Goal: Information Seeking & Learning: Find specific fact

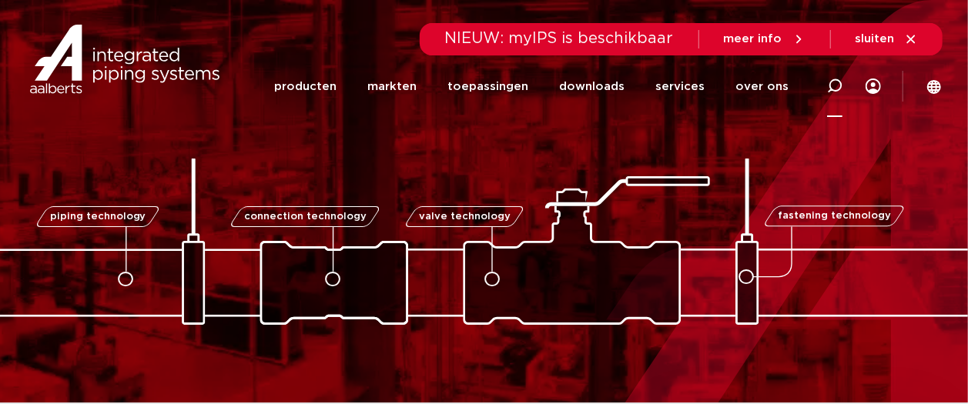
click at [836, 82] on icon at bounding box center [834, 86] width 15 height 15
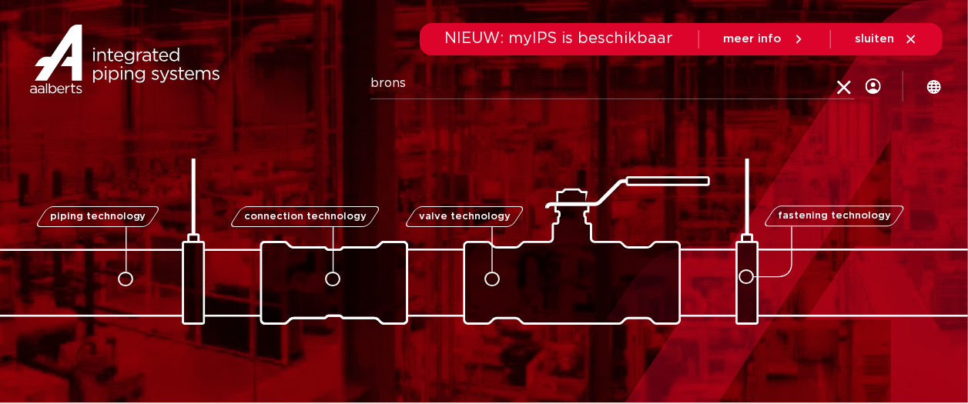
type input "brons"
click button "Zoeken" at bounding box center [0, 0] width 0 height 0
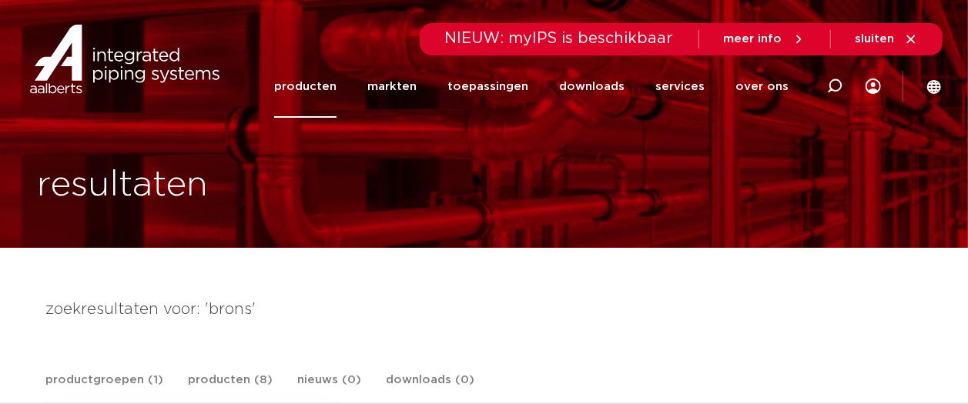
click at [303, 81] on link "producten" at bounding box center [305, 86] width 62 height 62
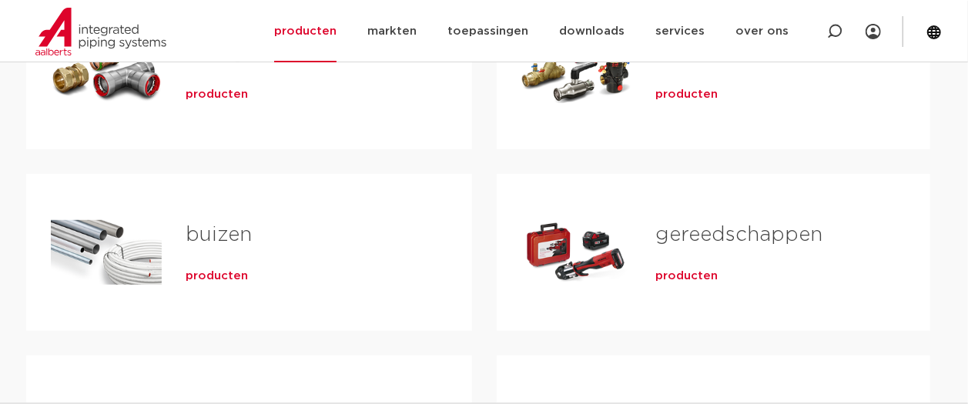
scroll to position [411, 0]
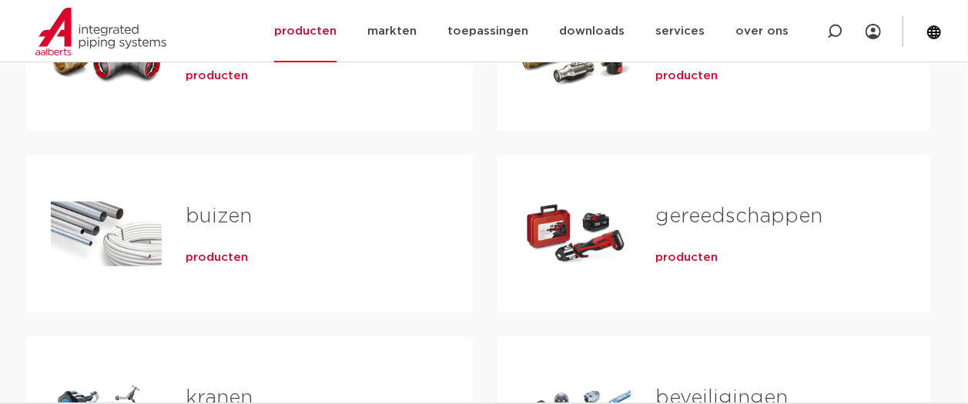
click at [244, 80] on span "producten" at bounding box center [217, 76] width 62 height 15
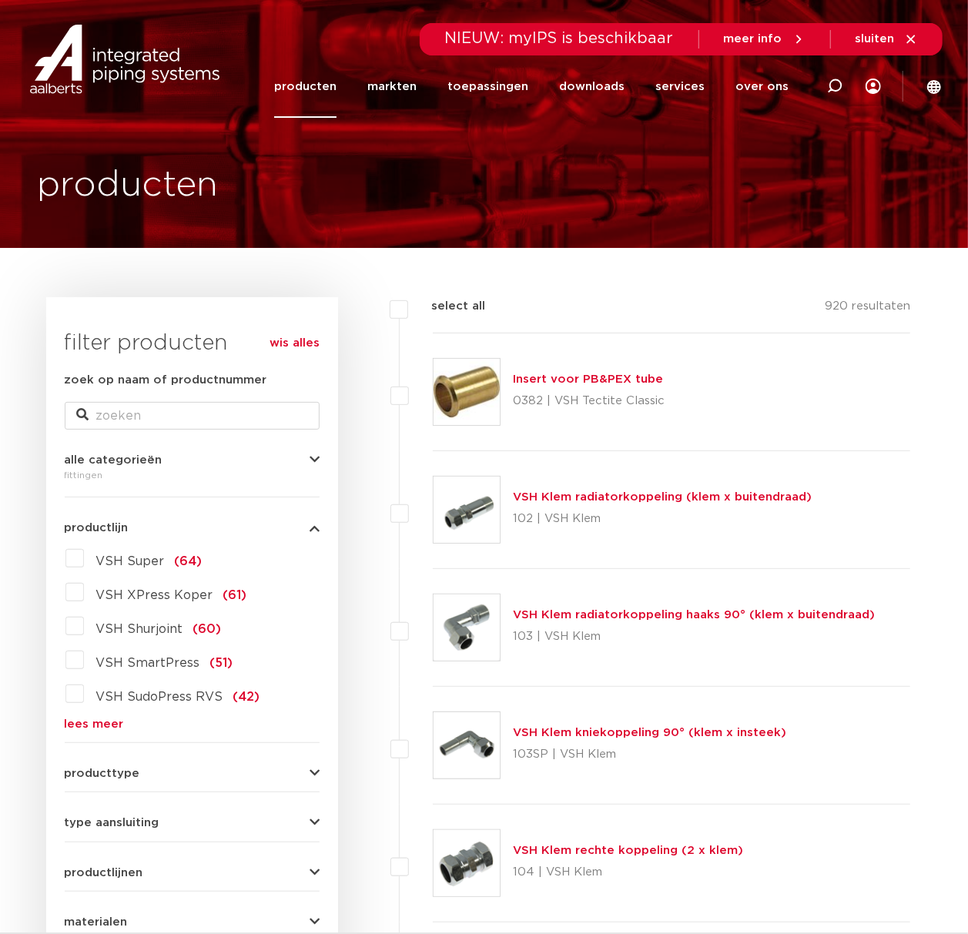
click at [99, 404] on link "lees meer" at bounding box center [192, 725] width 255 height 12
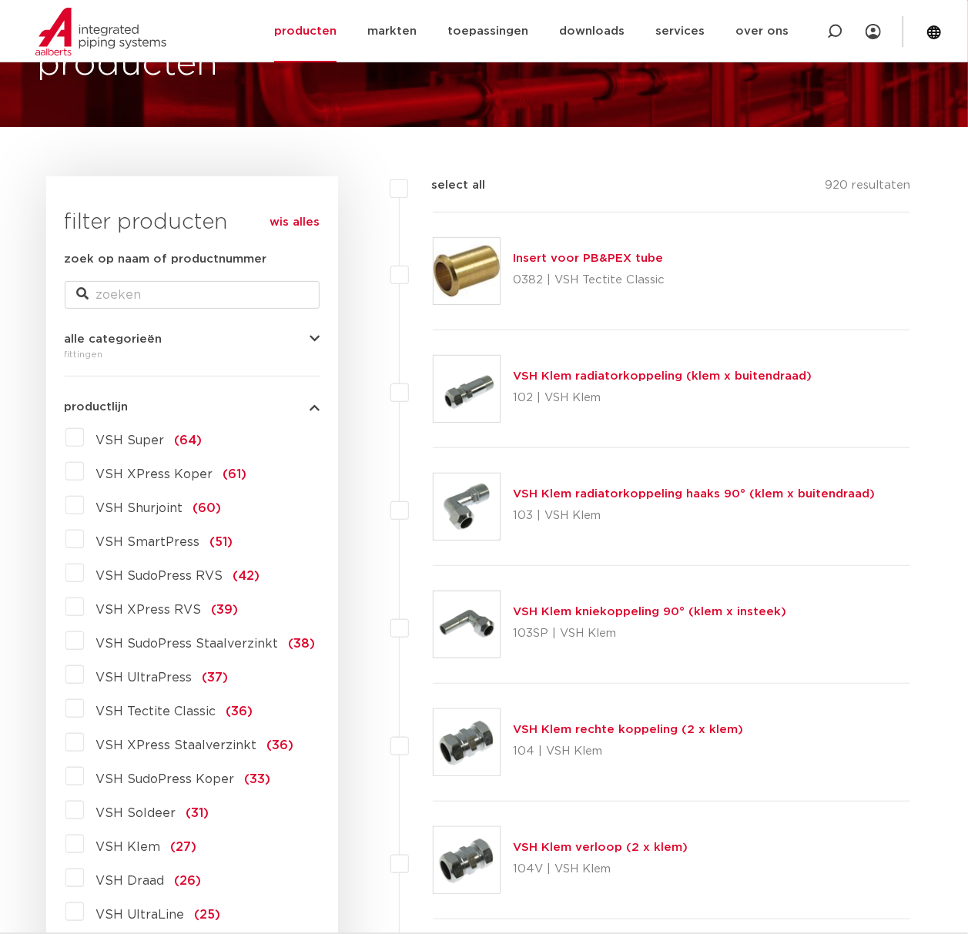
scroll to position [308, 0]
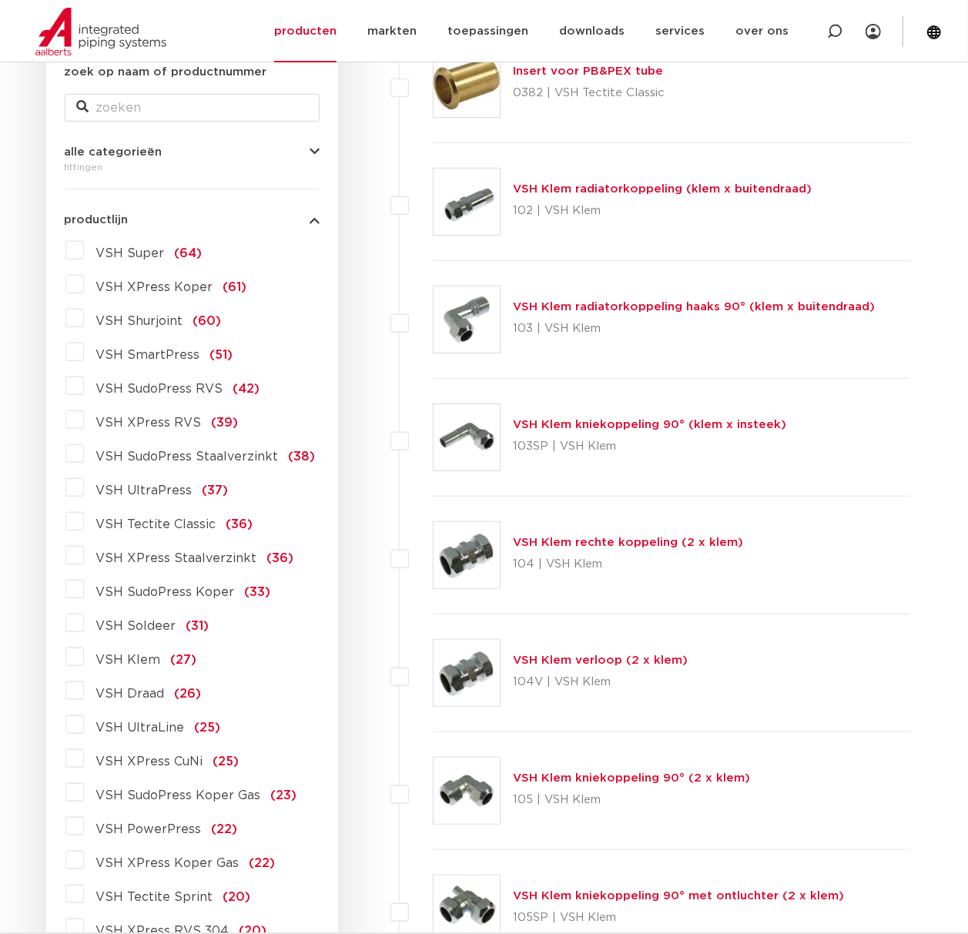
click at [145, 404] on span "VSH SudoPress Koper" at bounding box center [165, 592] width 139 height 12
click at [0, 0] on input "VSH SudoPress Koper (33)" at bounding box center [0, 0] width 0 height 0
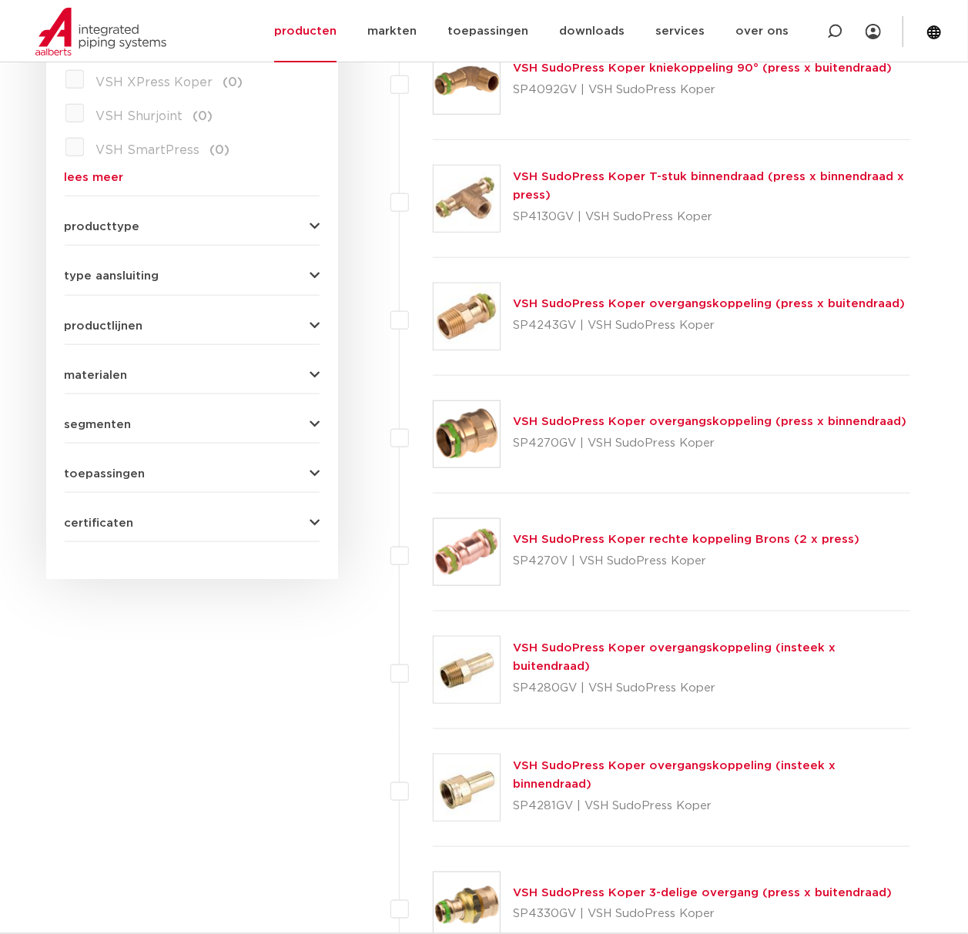
scroll to position [205, 0]
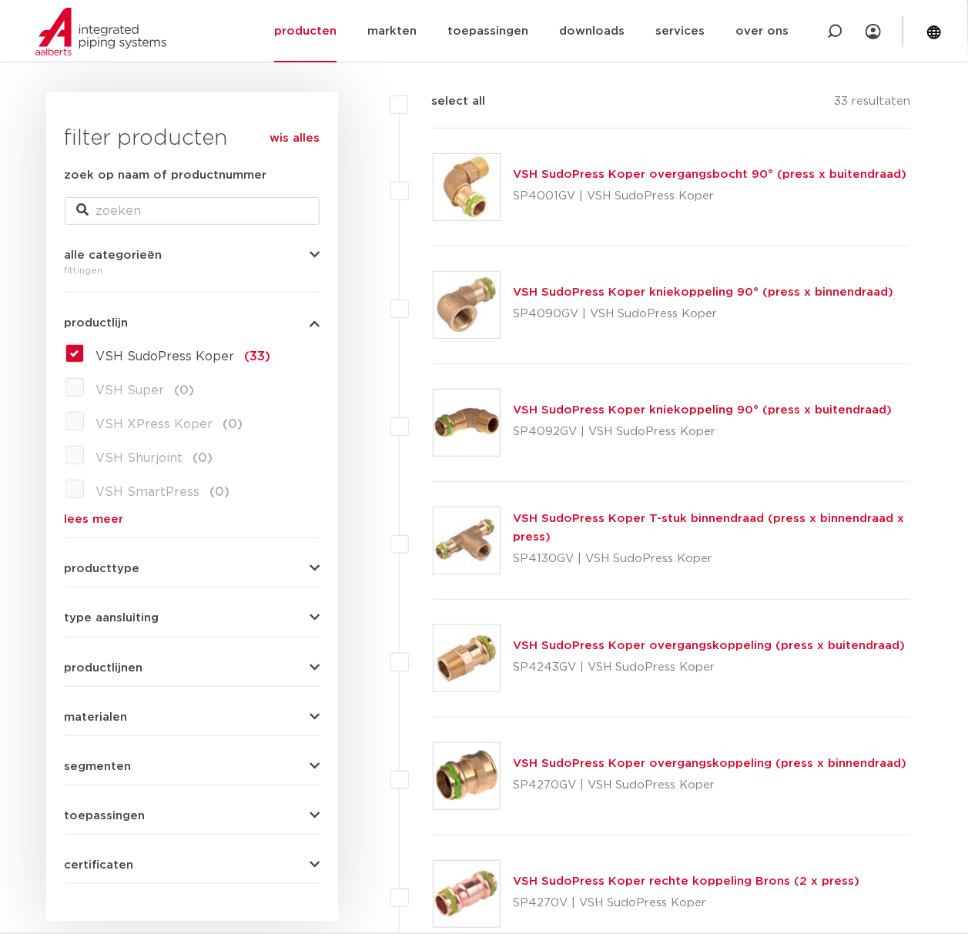
click at [493, 762] on img at bounding box center [467, 776] width 66 height 66
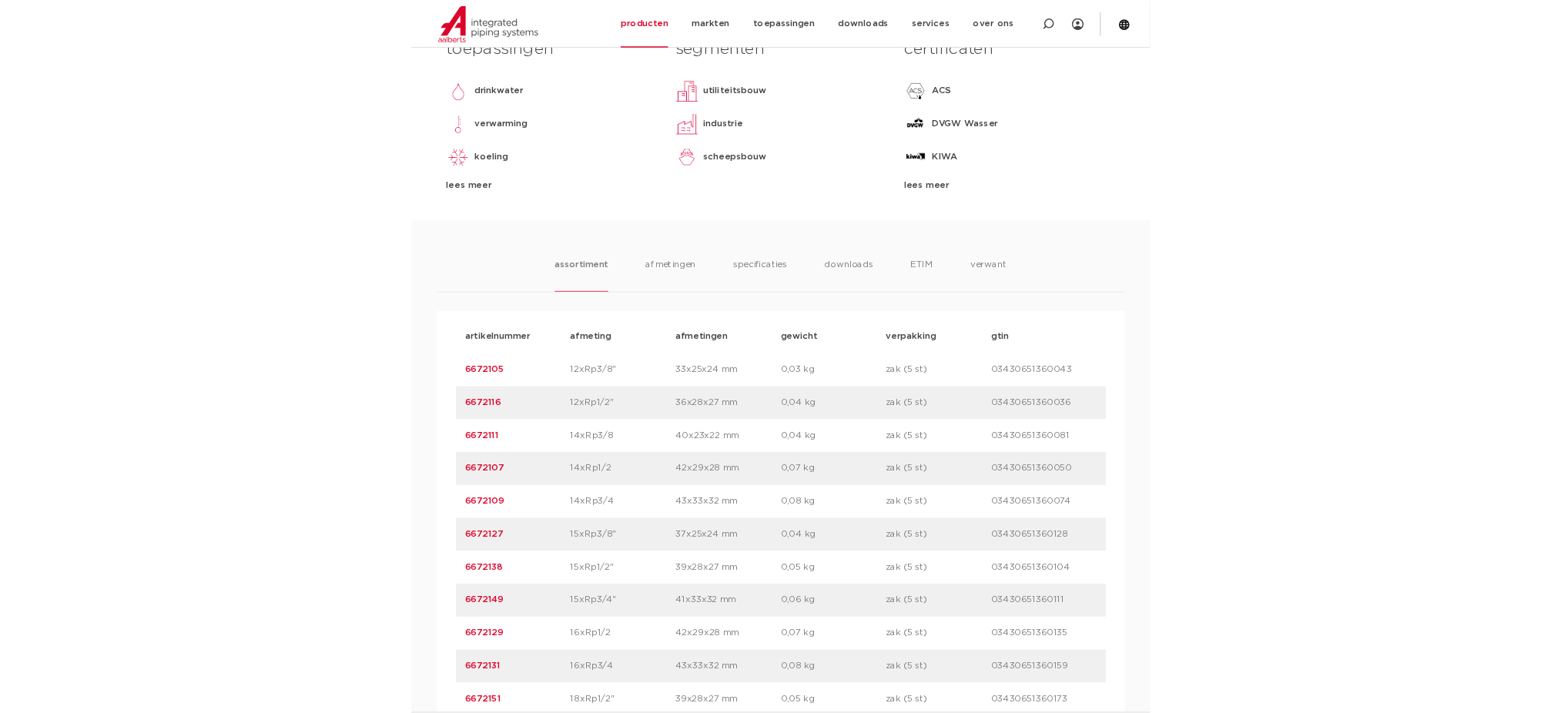
scroll to position [821, 0]
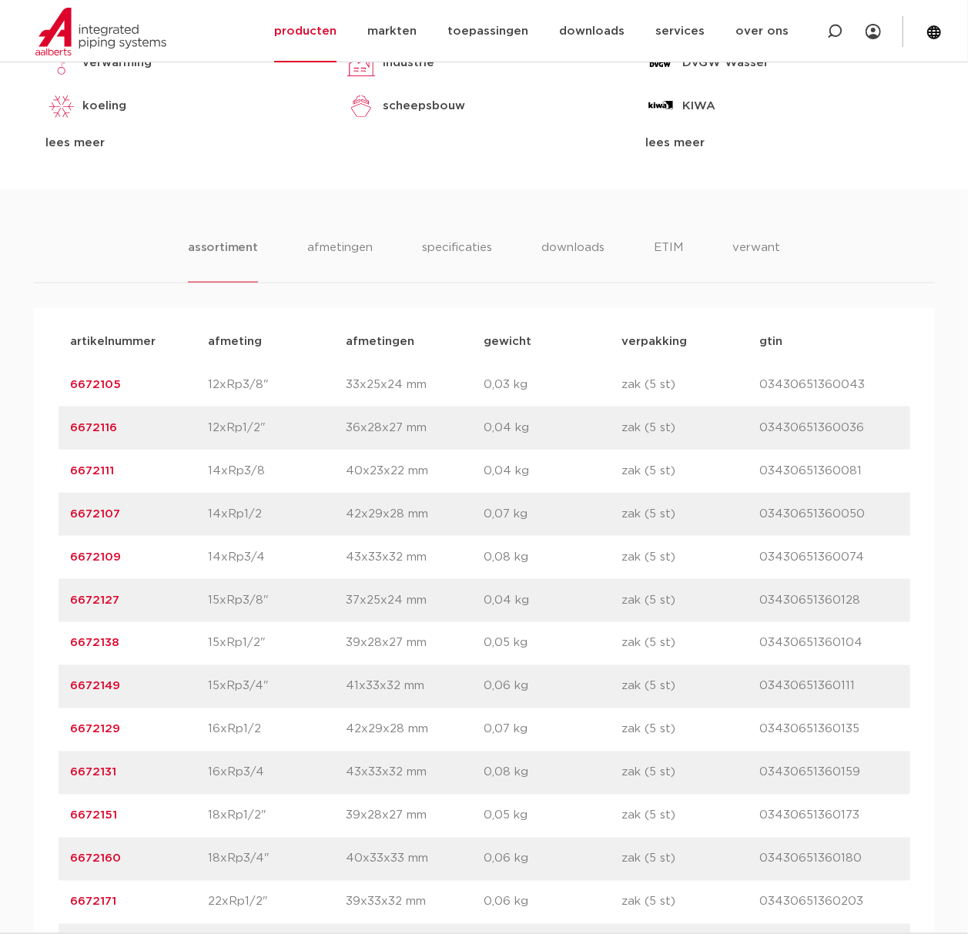
drag, startPoint x: 167, startPoint y: 454, endPoint x: 56, endPoint y: 466, distance: 111.5
click at [56, 466] on div "artikelnummer afmeting afmetingen gewicht verpakking gtin artikelnummer 6672105…" at bounding box center [484, 838] width 901 height 1060
copy link "6672116"
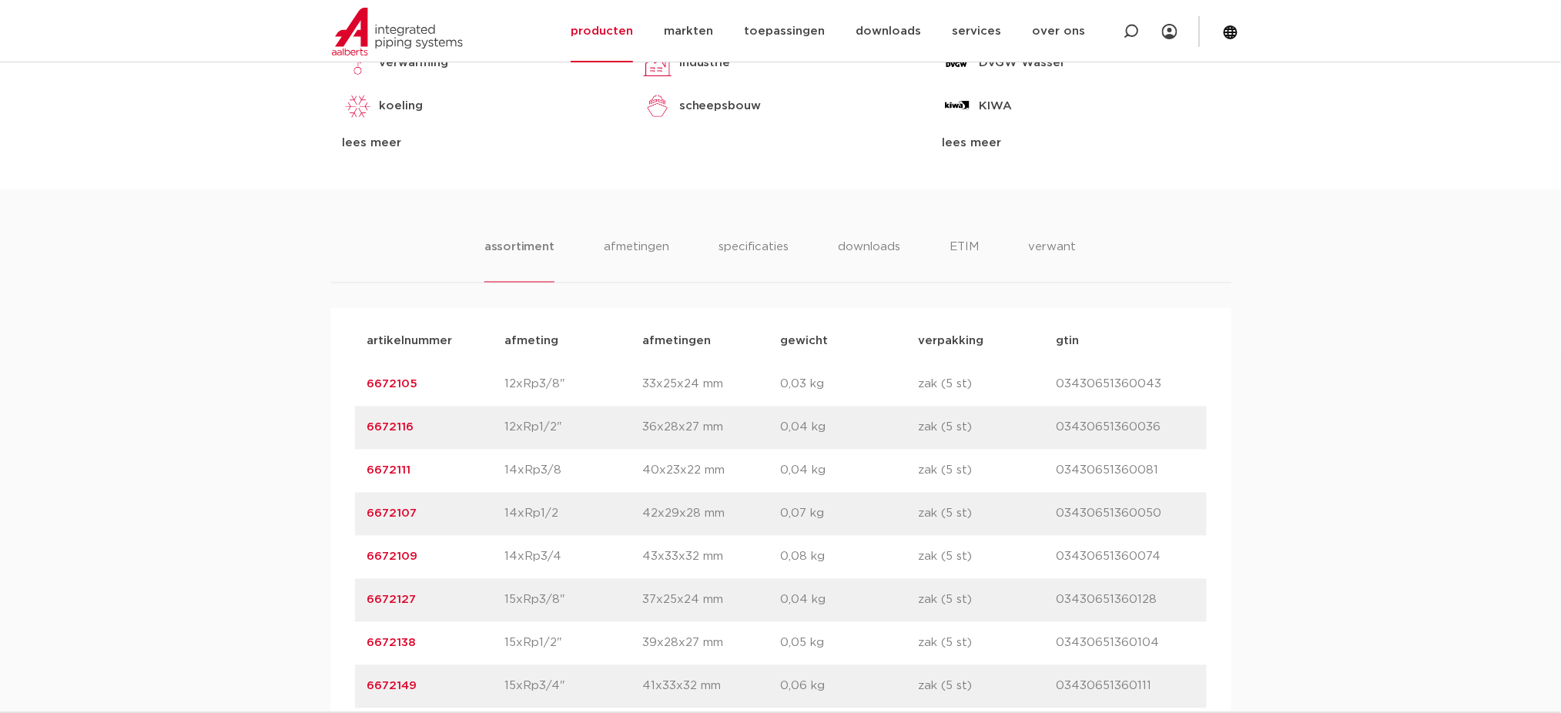
click at [393, 450] on div "artikelnummer 6672116 afmeting 12xRp1/2" afmetingen 36x28x27 mm gewicht 0,04 kg…" at bounding box center [781, 428] width 852 height 43
click at [389, 437] on p "6672116" at bounding box center [436, 428] width 138 height 18
click at [378, 434] on link "6672116" at bounding box center [390, 428] width 47 height 12
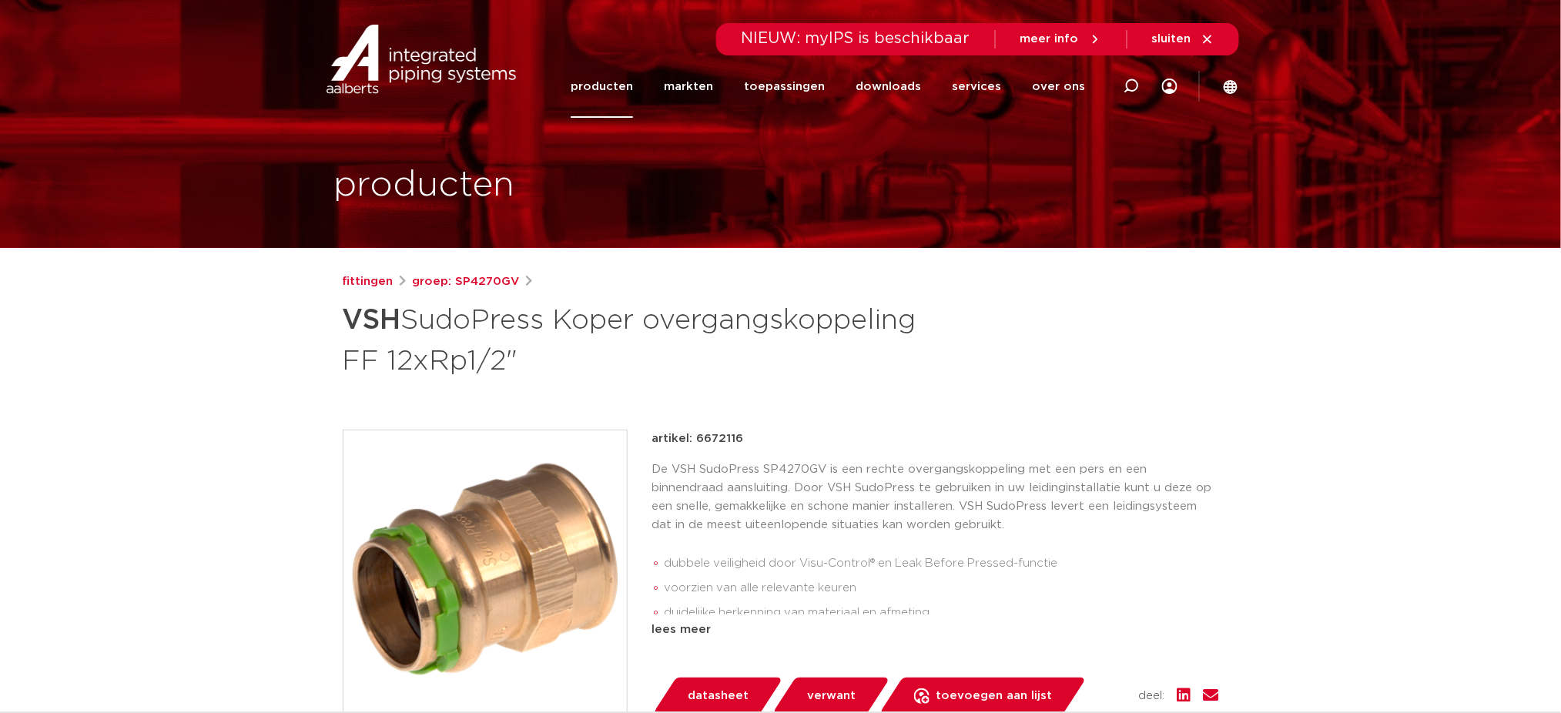
drag, startPoint x: 447, startPoint y: 328, endPoint x: 702, endPoint y: 368, distance: 258.8
click at [954, 398] on div "fittingen groep: SP4270GV VSH SudoPress Koper overgangskoppeling FF 12xRp1/2"" at bounding box center [780, 642] width 901 height 738
drag, startPoint x: 852, startPoint y: 370, endPoint x: 340, endPoint y: 324, distance: 514.3
click at [340, 324] on div "fittingen groep: SP4270GV VSH SudoPress Koper overgangskoppeling FF 12xRp1/2"" at bounding box center [780, 642] width 901 height 738
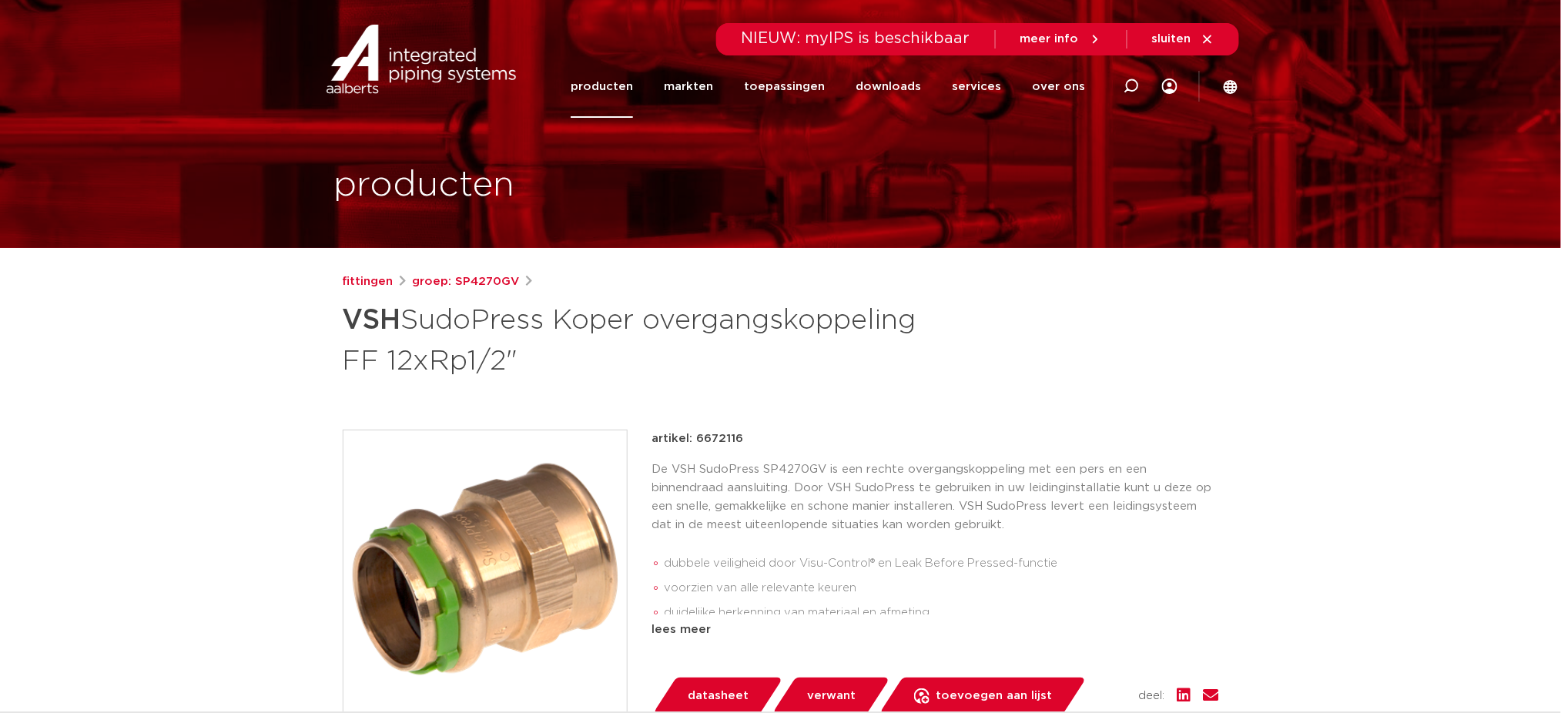
copy h1 "VSH SudoPress Koper overgangskoppeling FF 12xRp1/2""
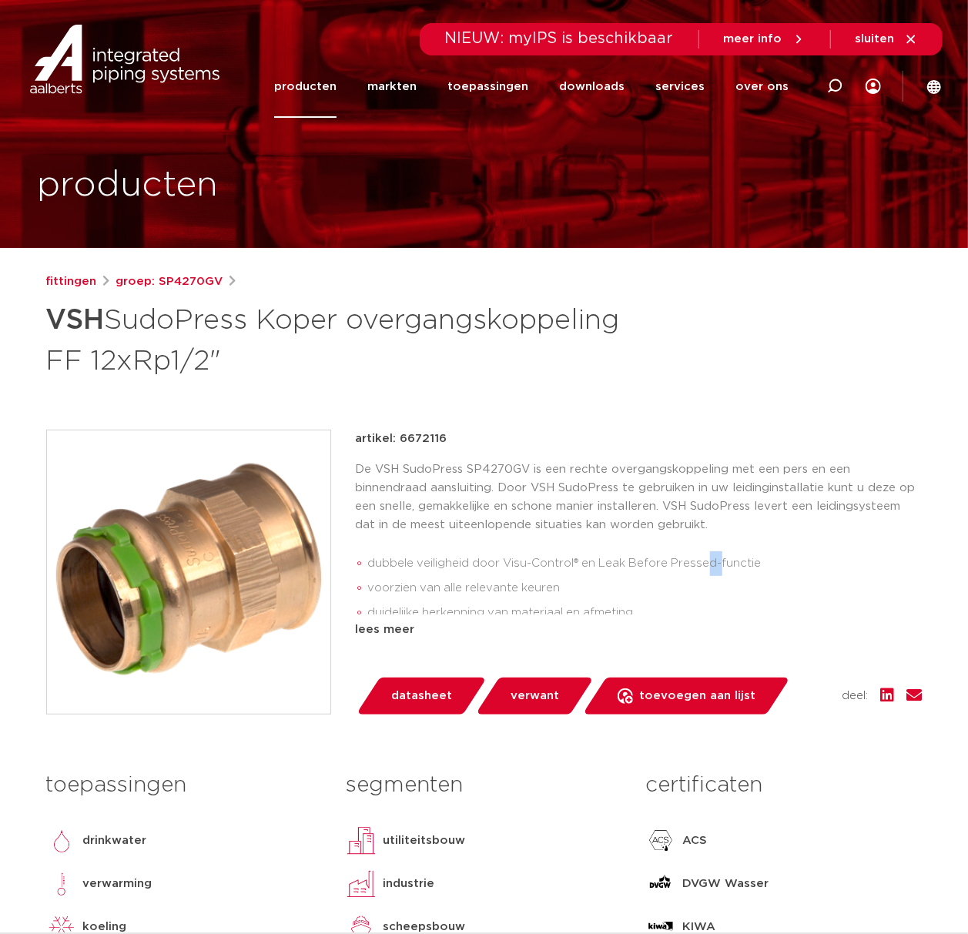
click at [706, 575] on li "dubbele veiligheid door Visu-Control® en Leak Before Pressed-functie" at bounding box center [645, 563] width 555 height 25
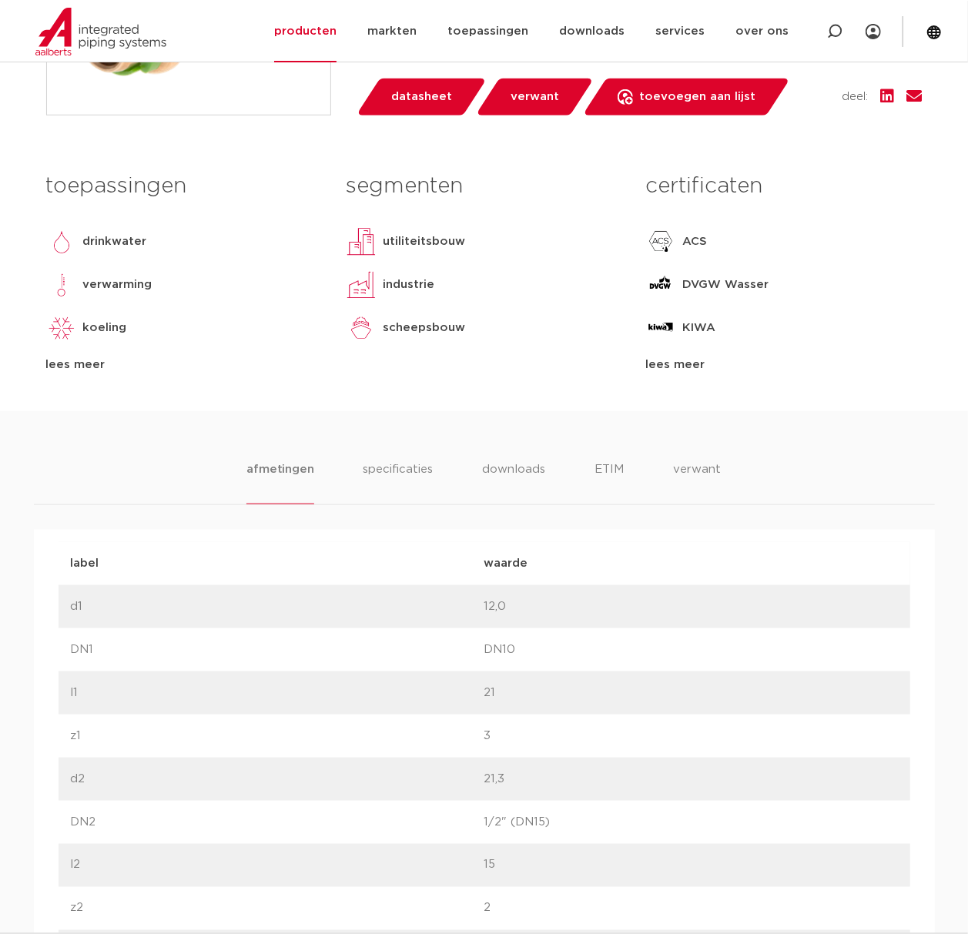
scroll to position [102, 0]
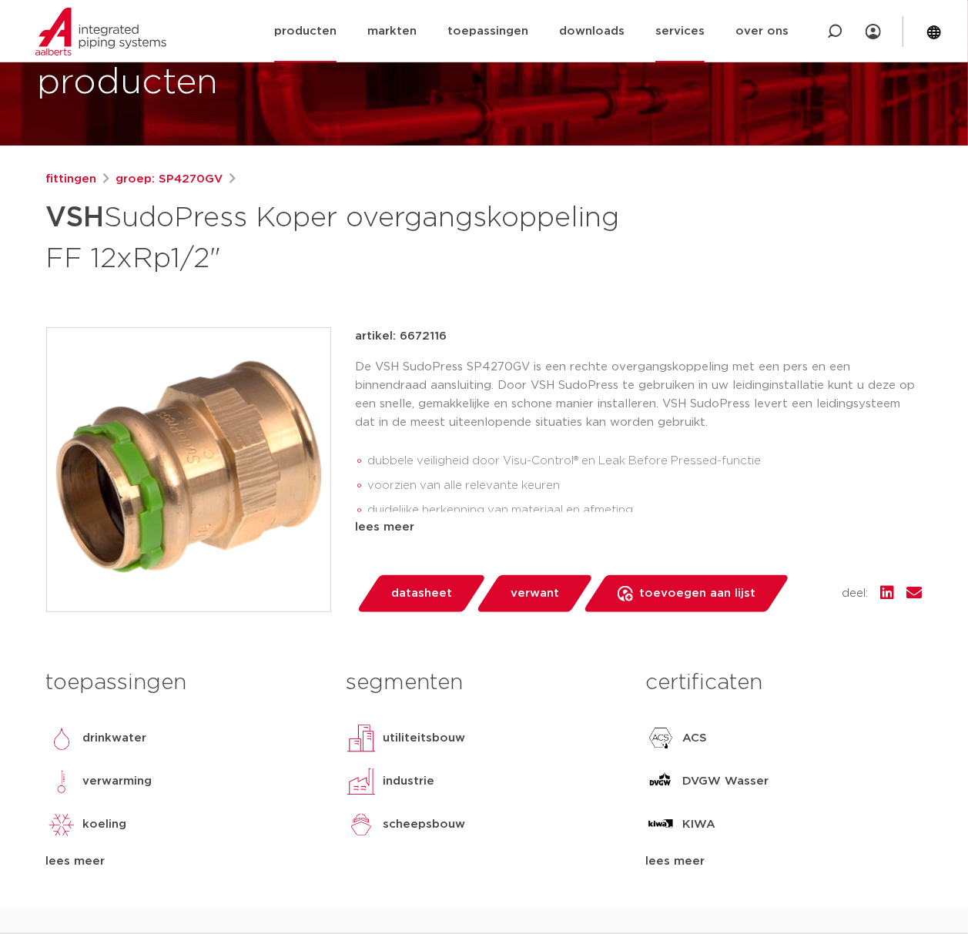
click at [684, 32] on link "services" at bounding box center [679, 31] width 49 height 62
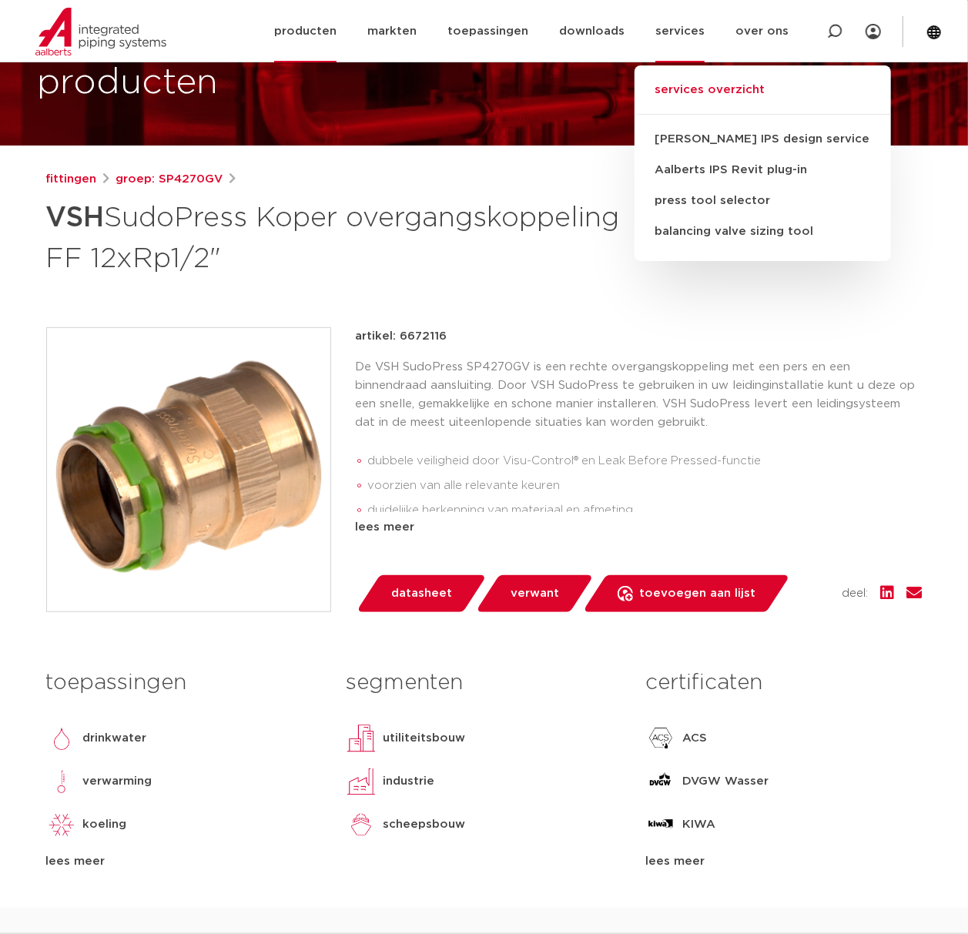
click at [679, 85] on link "services overzicht" at bounding box center [763, 98] width 256 height 34
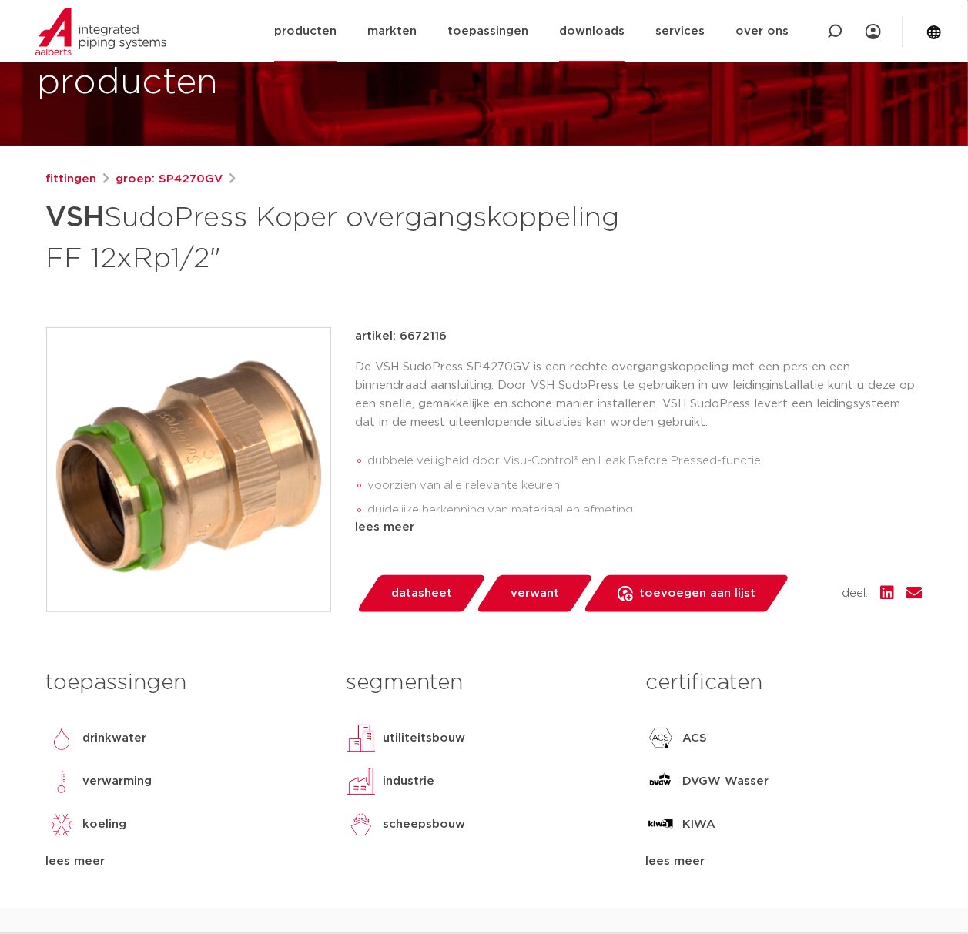
click at [620, 34] on link "downloads" at bounding box center [591, 31] width 65 height 62
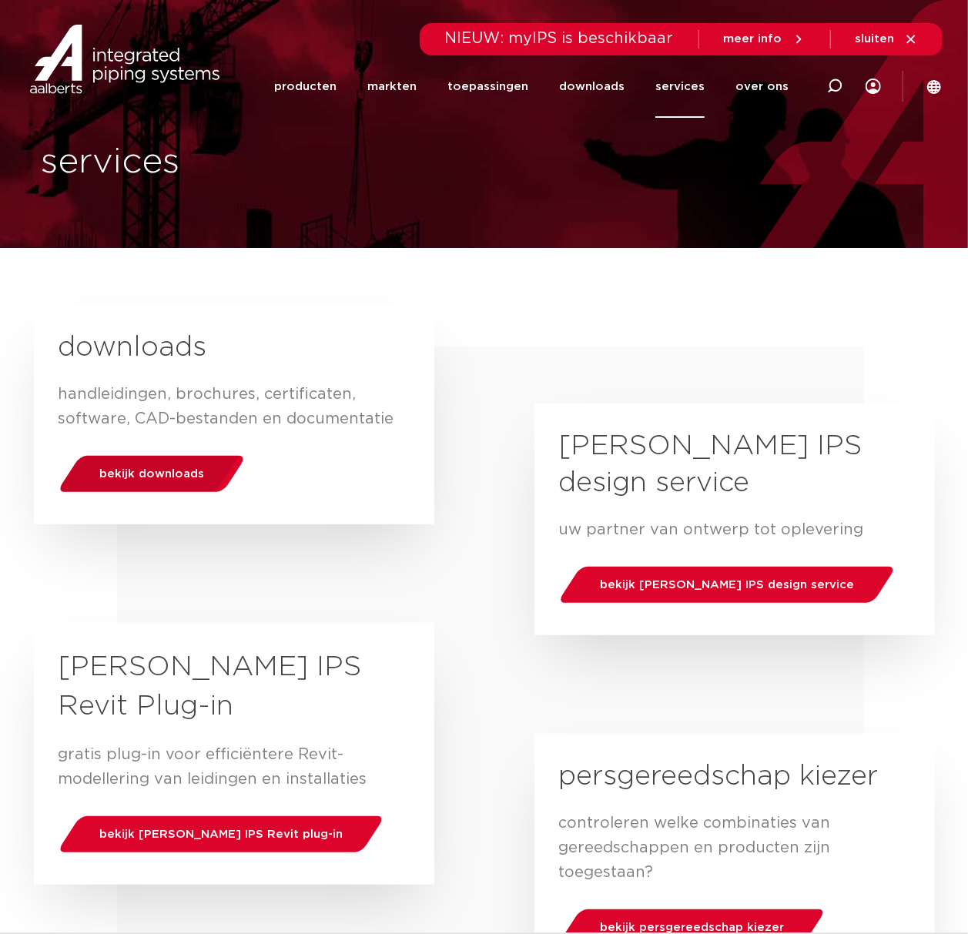
click at [195, 458] on div "bekijk downloads" at bounding box center [151, 473] width 196 height 39
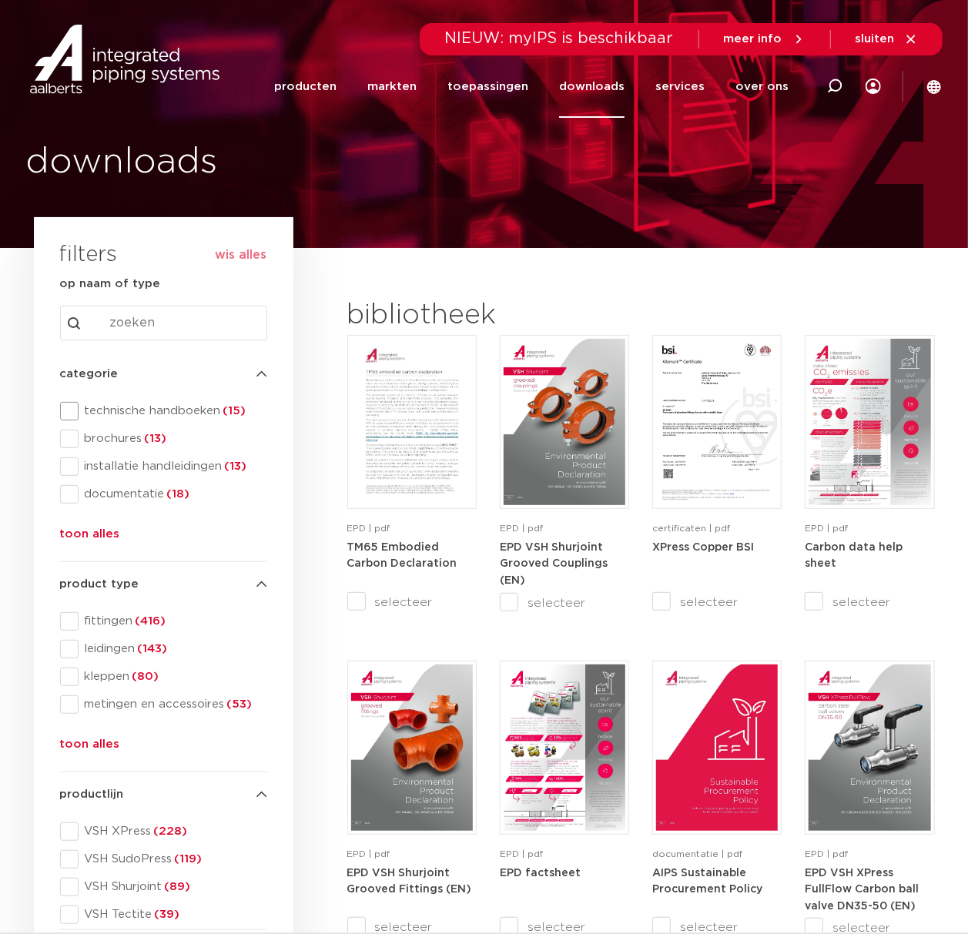
click at [203, 407] on span "technische handboeken (15)" at bounding box center [173, 411] width 189 height 15
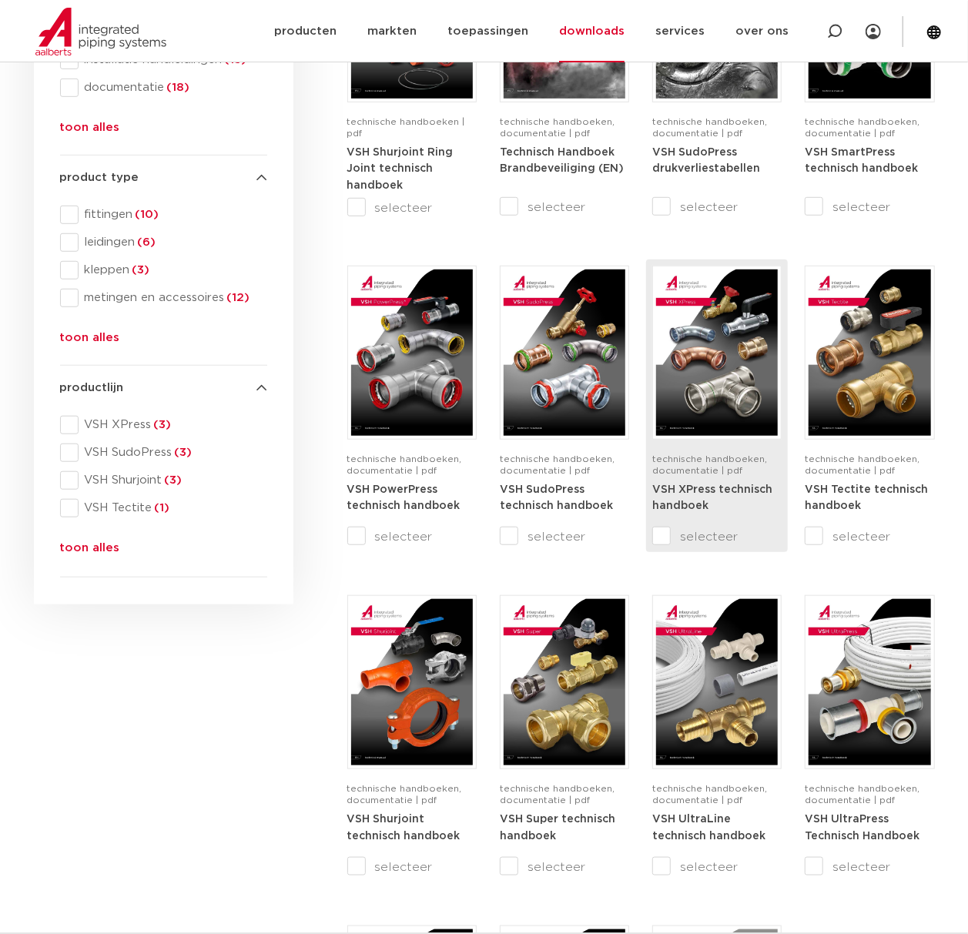
scroll to position [411, 0]
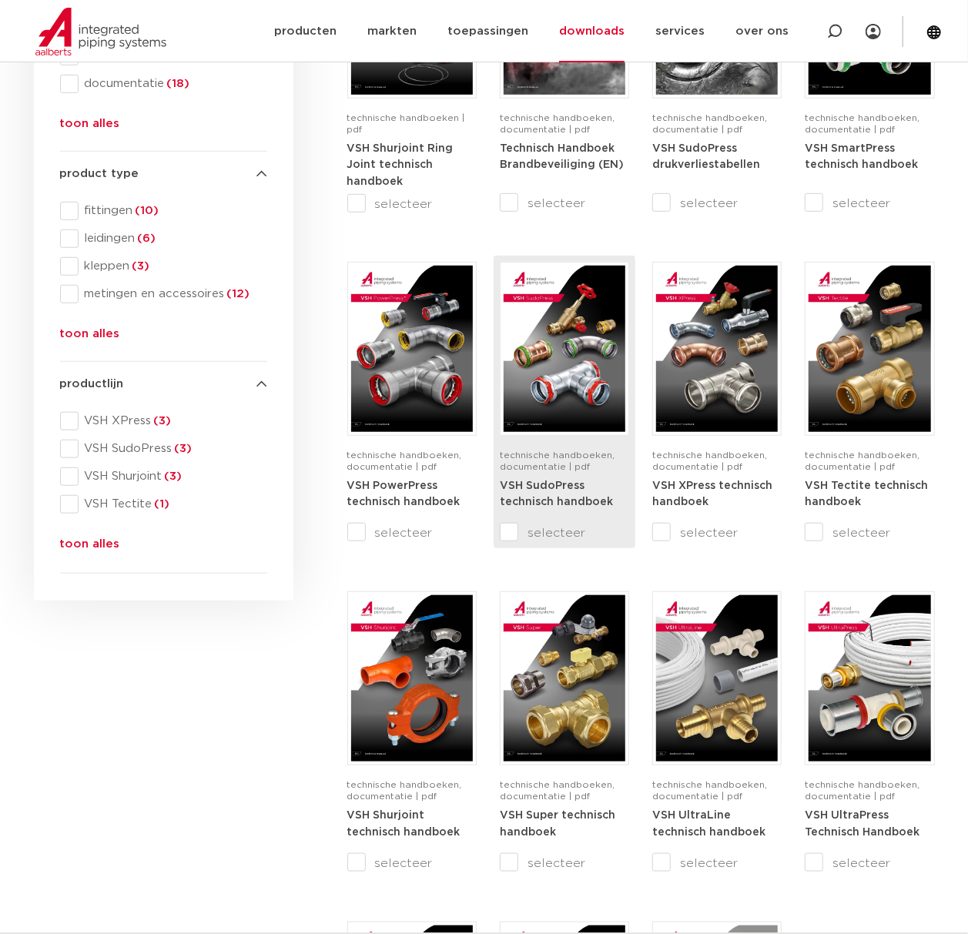
click at [550, 388] on img at bounding box center [565, 349] width 122 height 166
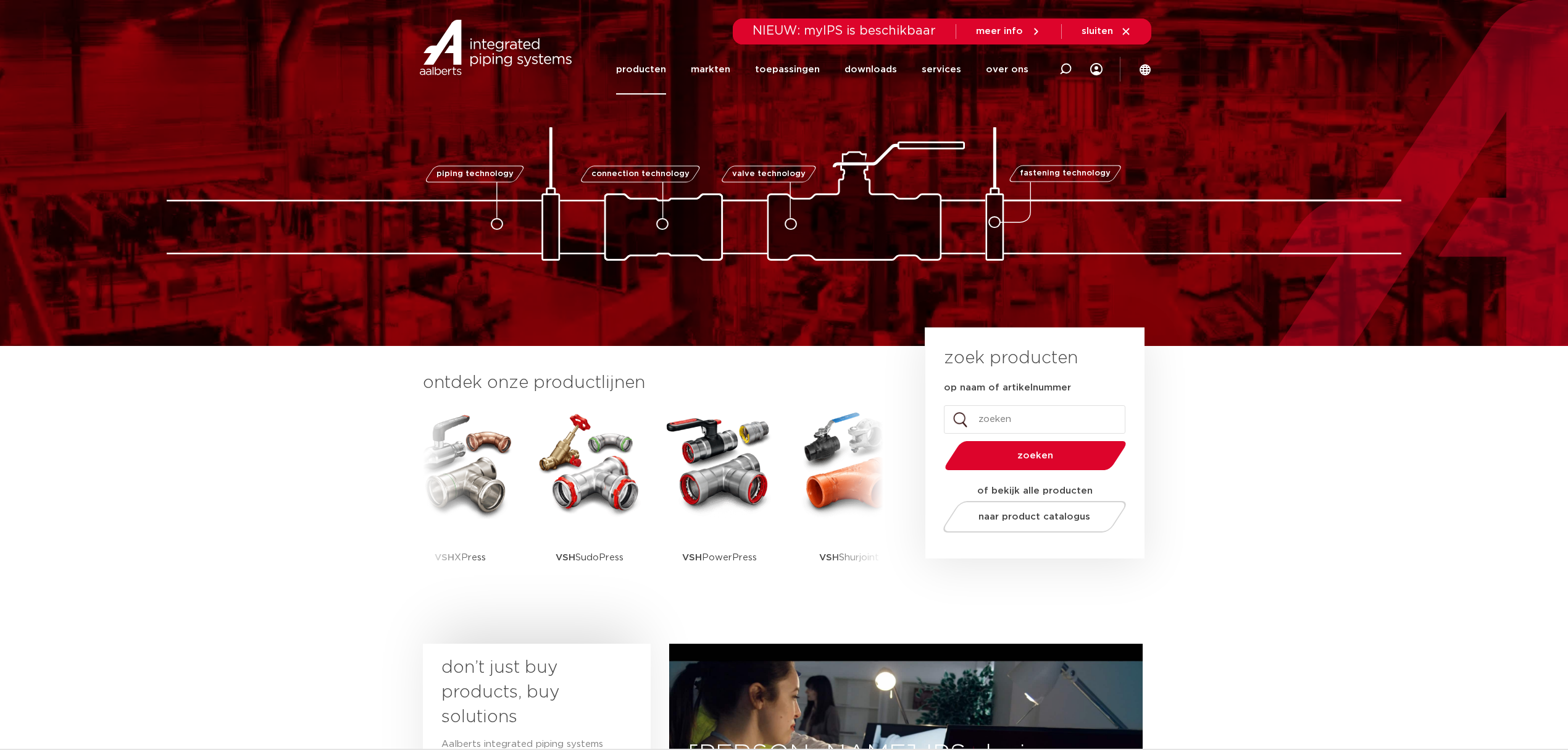
click at [660, 64] on link "producten" at bounding box center [641, 69] width 50 height 50
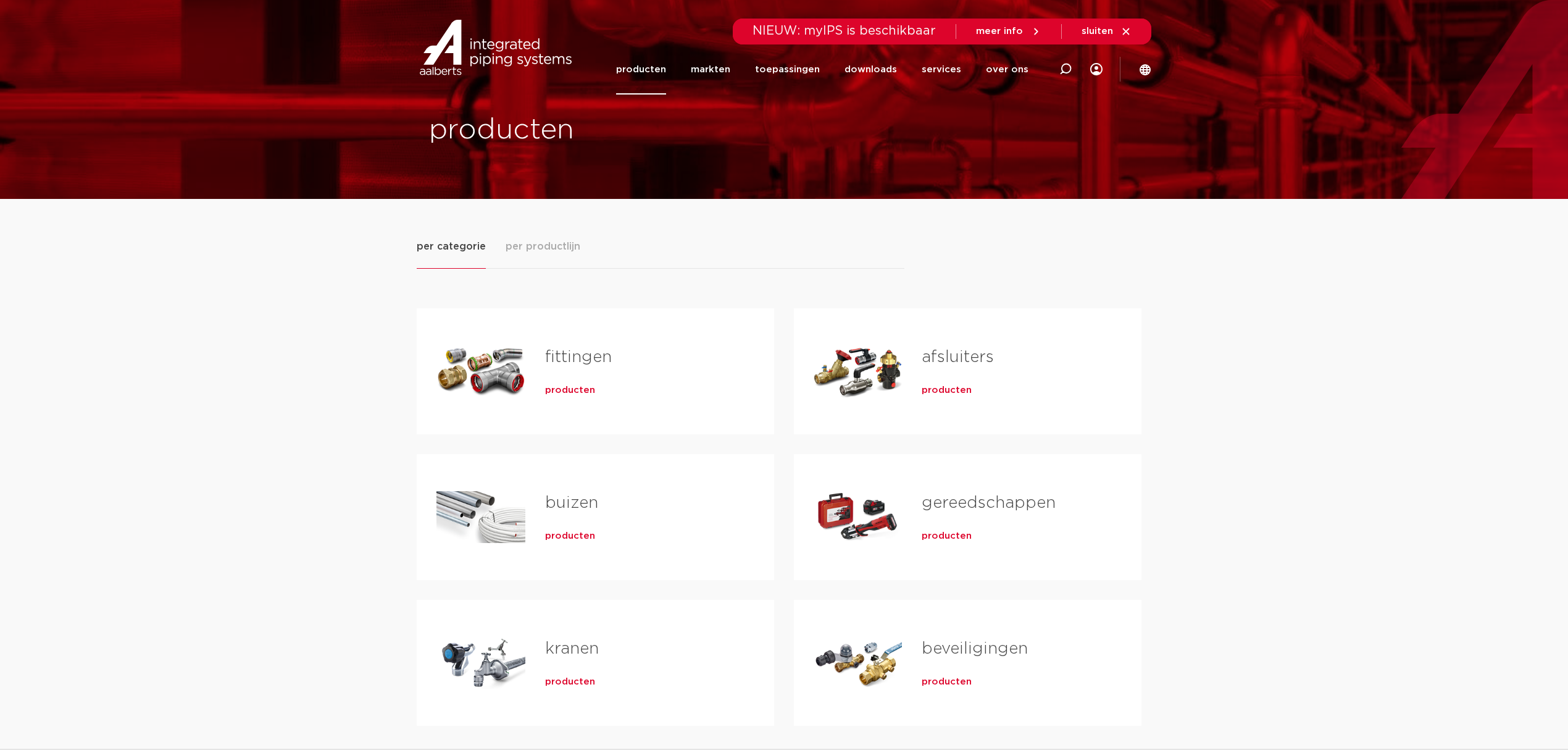
click at [585, 388] on span "producten" at bounding box center [570, 390] width 50 height 12
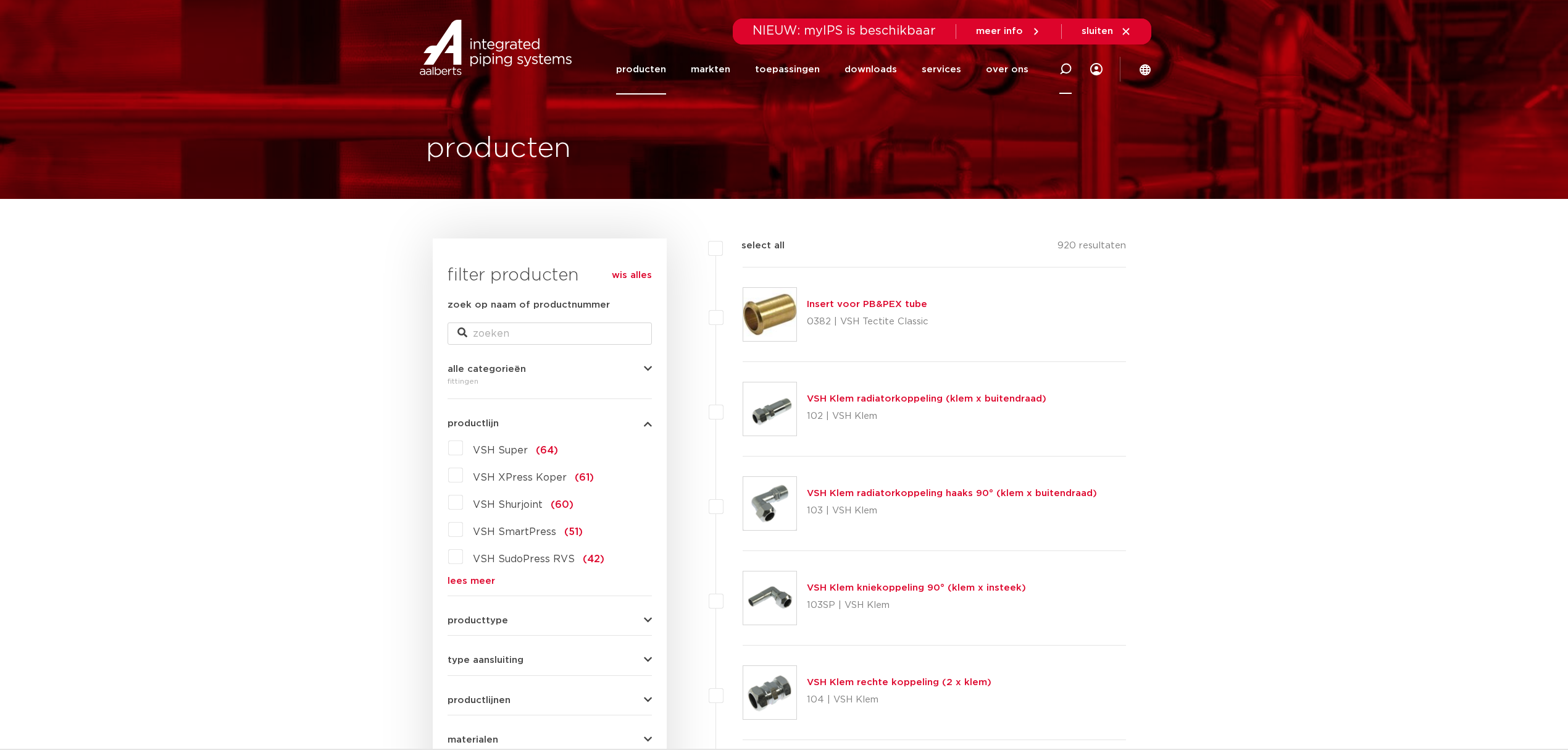
click at [1069, 73] on icon at bounding box center [1065, 69] width 12 height 12
type input "d112"
click button "Zoeken" at bounding box center [0, 0] width 0 height 0
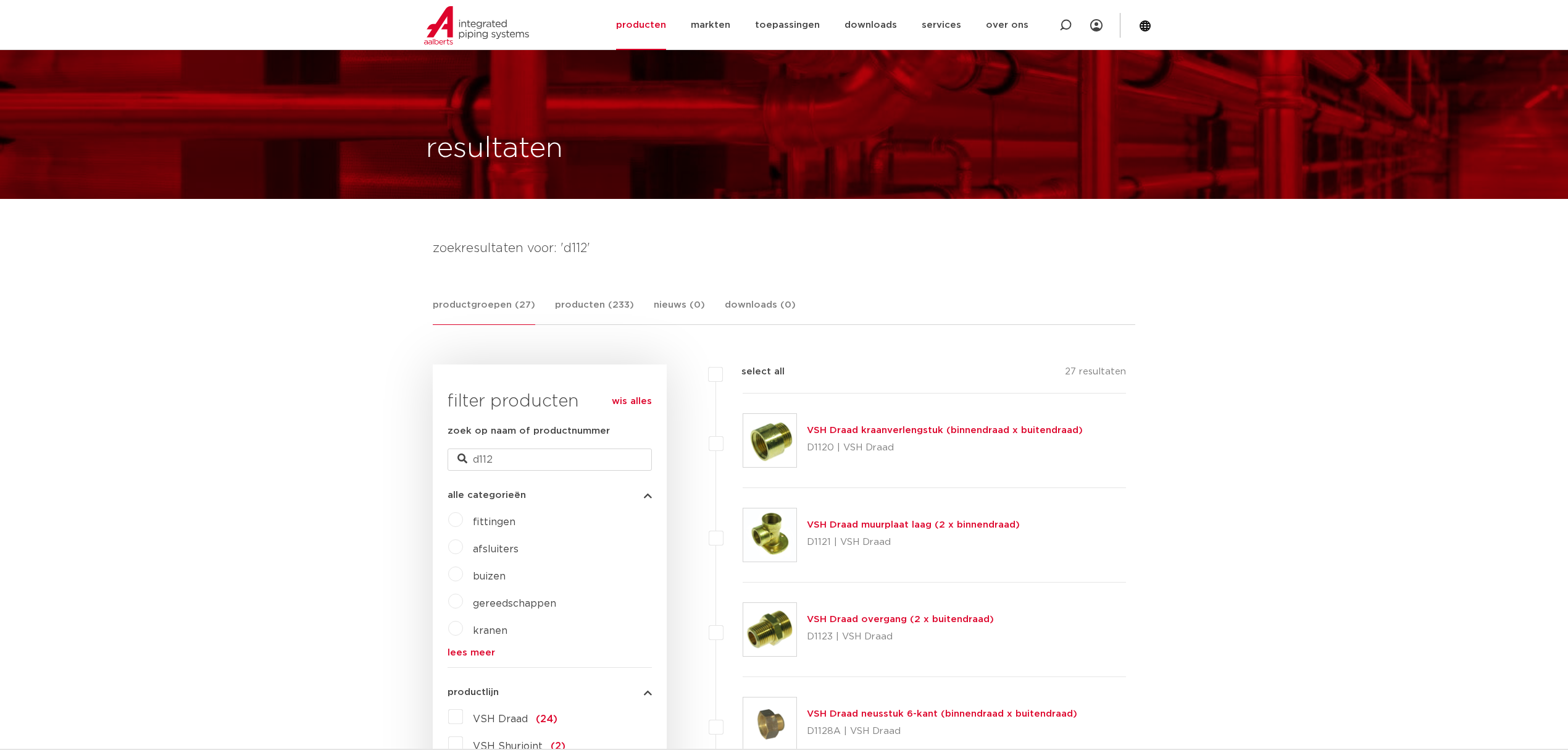
scroll to position [82, 0]
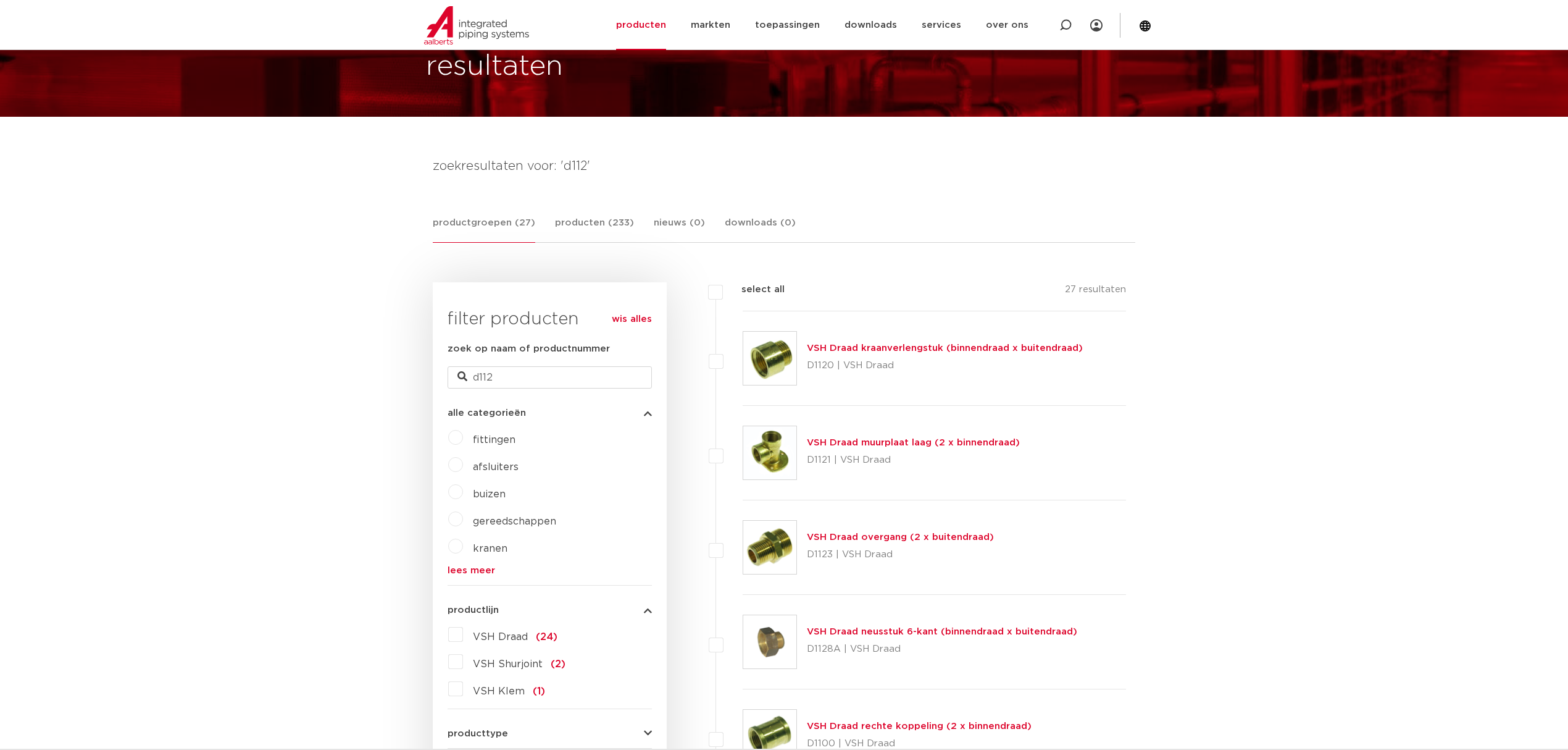
click at [778, 529] on img at bounding box center [770, 547] width 53 height 53
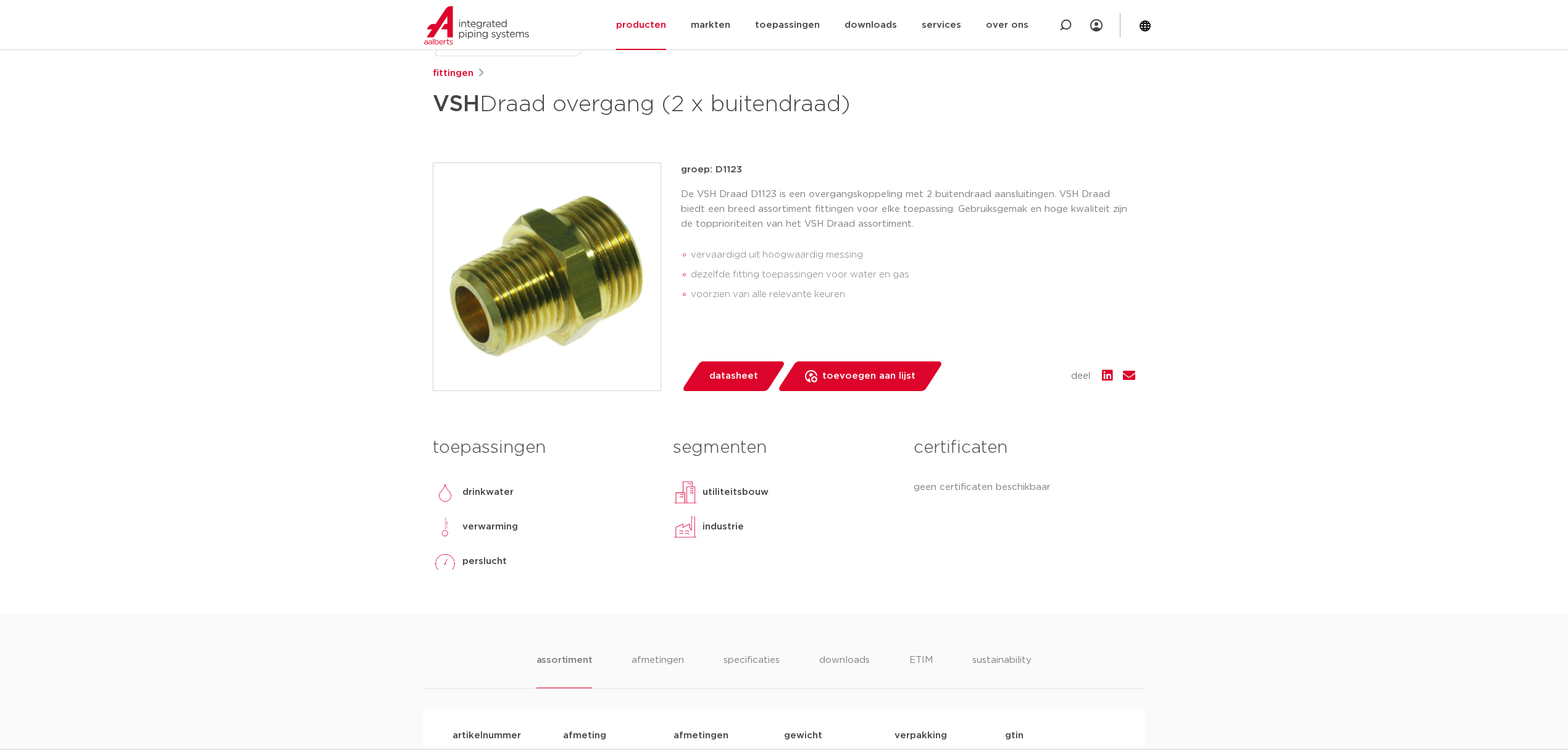
scroll to position [164, 0]
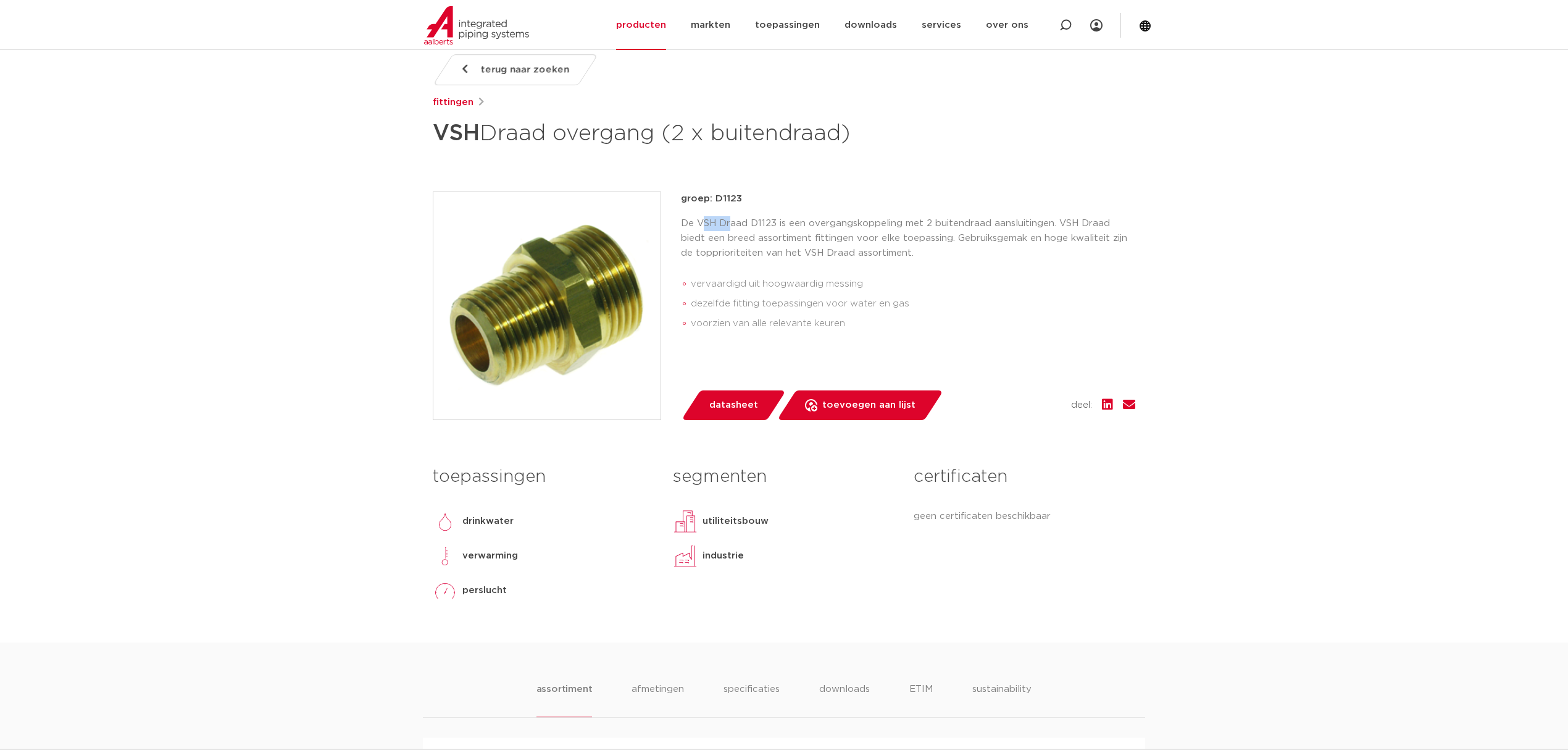
drag, startPoint x: 702, startPoint y: 223, endPoint x: 759, endPoint y: 213, distance: 57.9
click at [738, 218] on p "De VSH Draad D1123 is een overgangskoppeling met 2 buitendraad aansluitingen. V…" at bounding box center [908, 238] width 455 height 44
click at [752, 220] on p "De VSH Draad D1123 is een overgangskoppeling met 2 buitendraad aansluitingen. V…" at bounding box center [908, 238] width 455 height 44
drag, startPoint x: 751, startPoint y: 220, endPoint x: 869, endPoint y: 220, distance: 118.0
click at [869, 220] on p "De VSH Draad D1123 is een overgangskoppeling met 2 buitendraad aansluitingen. V…" at bounding box center [908, 238] width 455 height 44
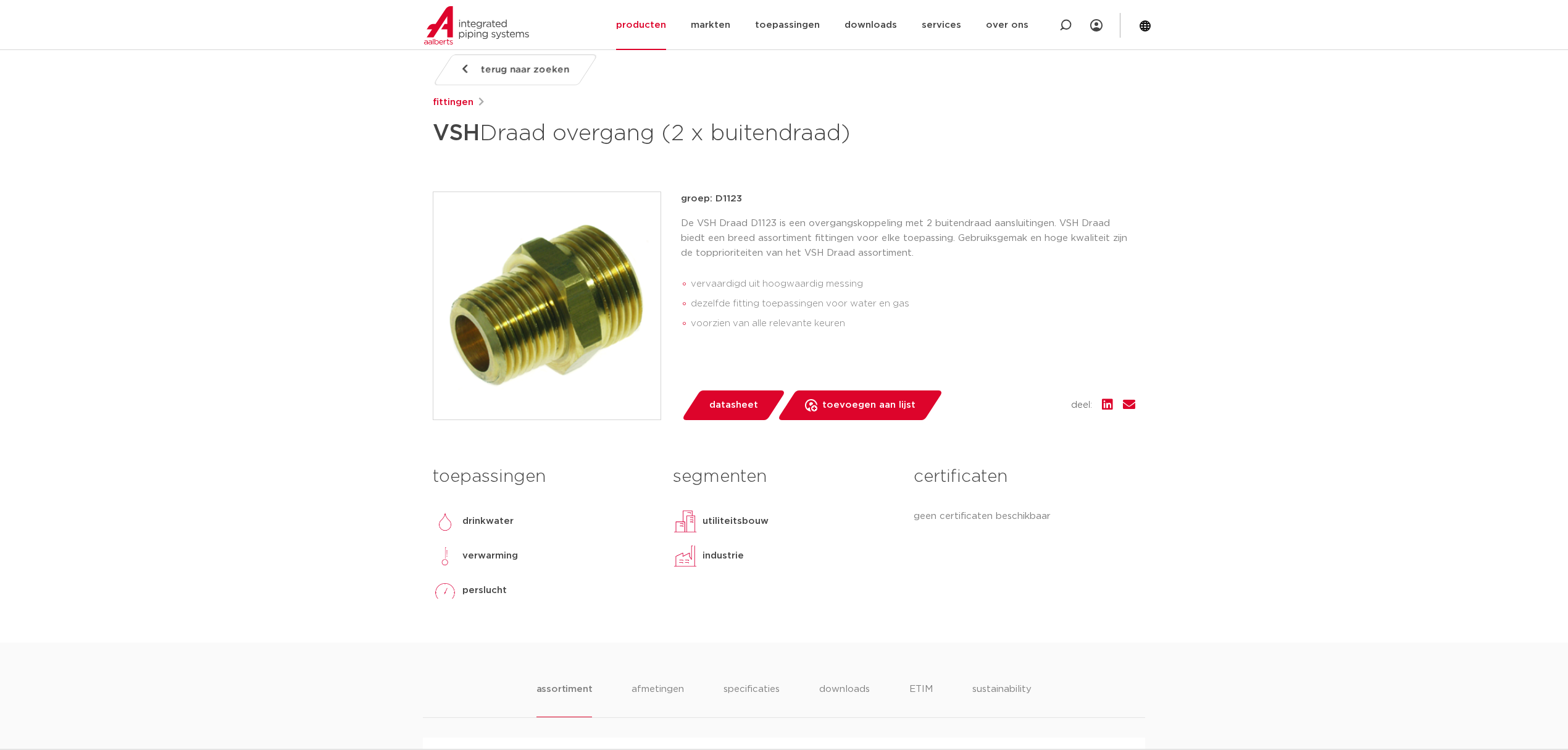
click at [840, 270] on ul "vervaardigd uit hoogwaardig messing dezelfde fitting toepassingen voor water en…" at bounding box center [908, 304] width 455 height 69
drag, startPoint x: 759, startPoint y: 238, endPoint x: 937, endPoint y: 248, distance: 178.3
click at [937, 248] on p "De VSH Draad D1123 is een overgangskoppeling met 2 buitendraad aansluitingen. V…" at bounding box center [908, 238] width 455 height 44
click at [910, 260] on p "De VSH Draad D1123 is een overgangskoppeling met 2 buitendraad aansluitingen. V…" at bounding box center [908, 238] width 455 height 44
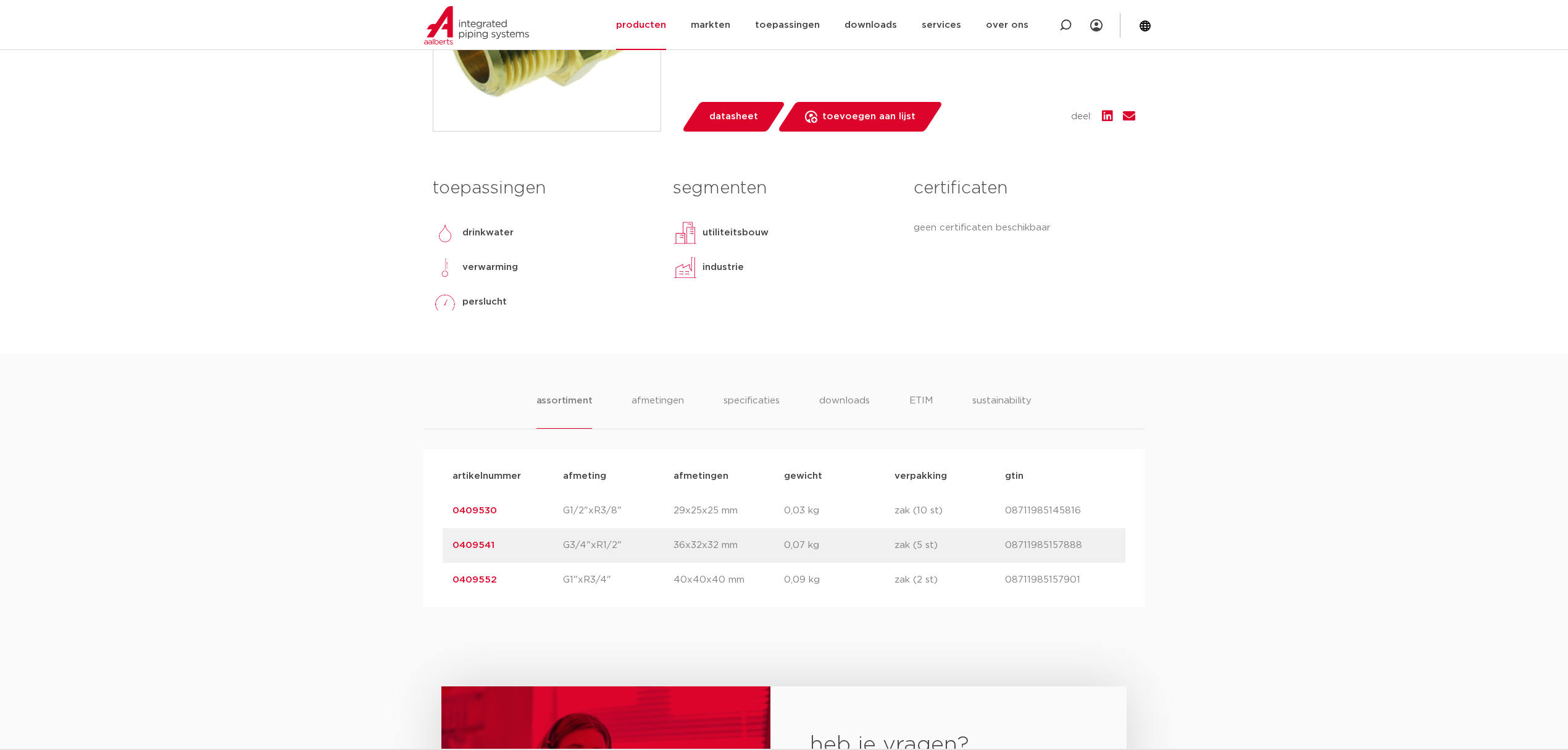
scroll to position [494, 0]
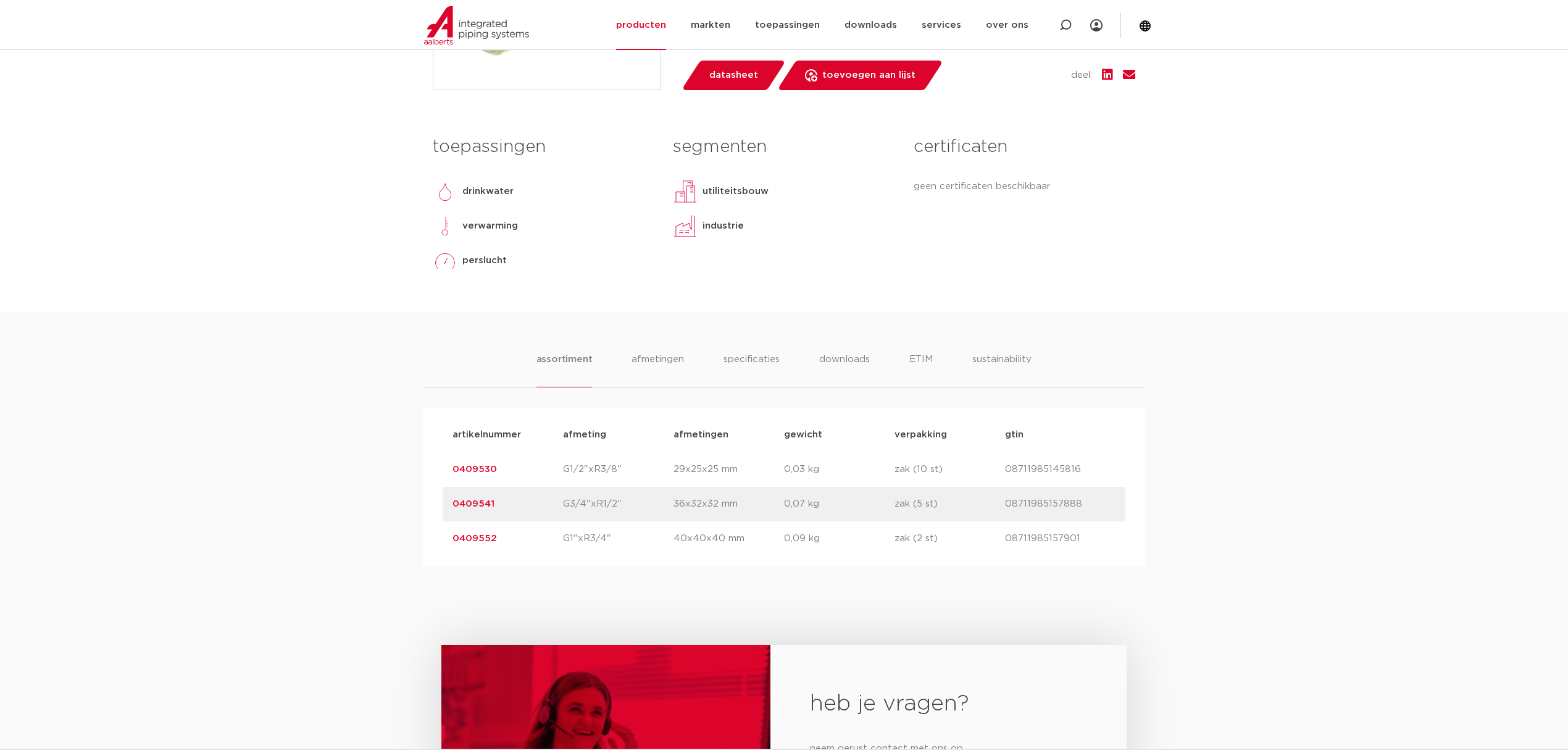
click at [280, 557] on div "assortiment [GEOGRAPHIC_DATA] specificaties downloads ETIM sustainability assor…" at bounding box center [784, 440] width 1568 height 253
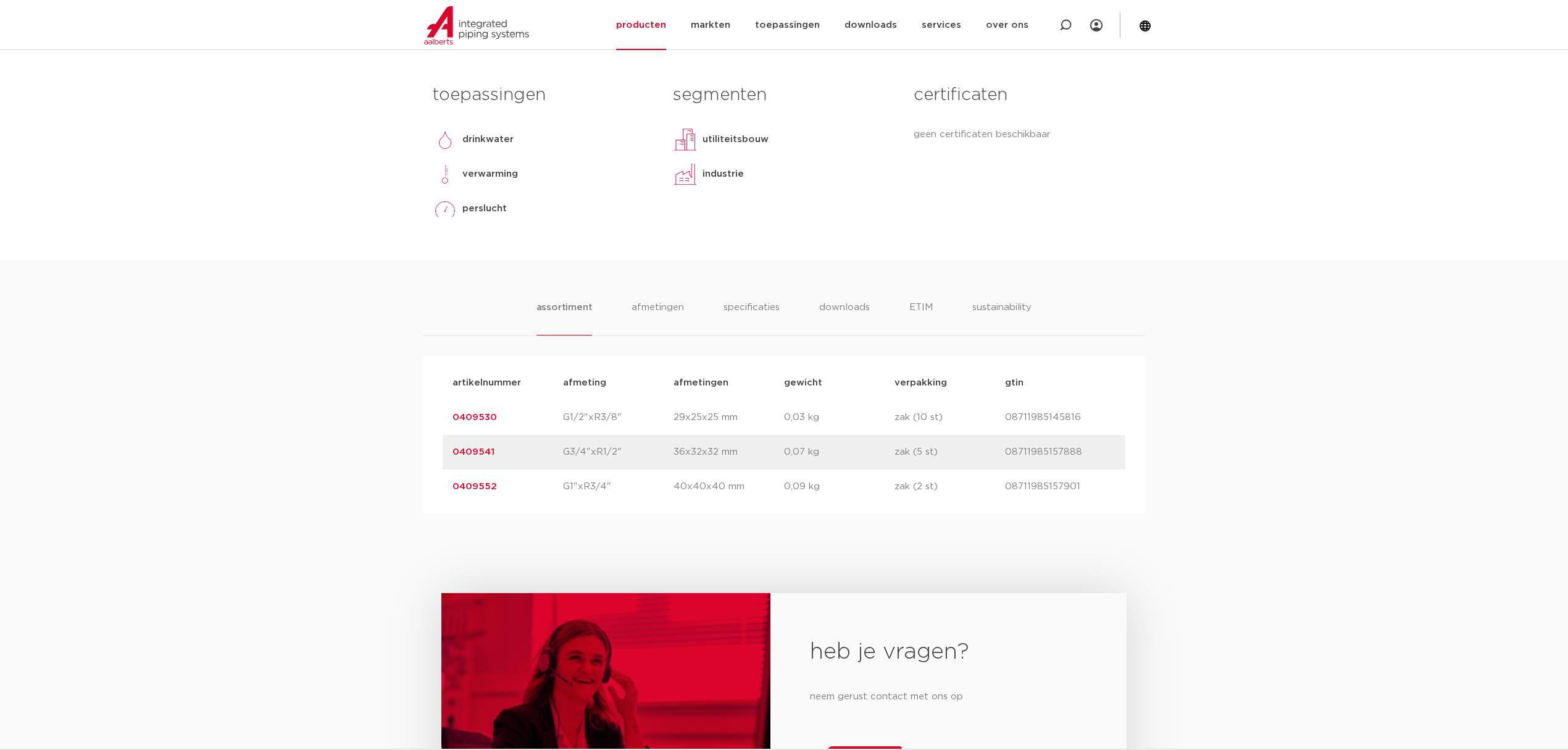
scroll to position [577, 0]
